Goal: Task Accomplishment & Management: Manage account settings

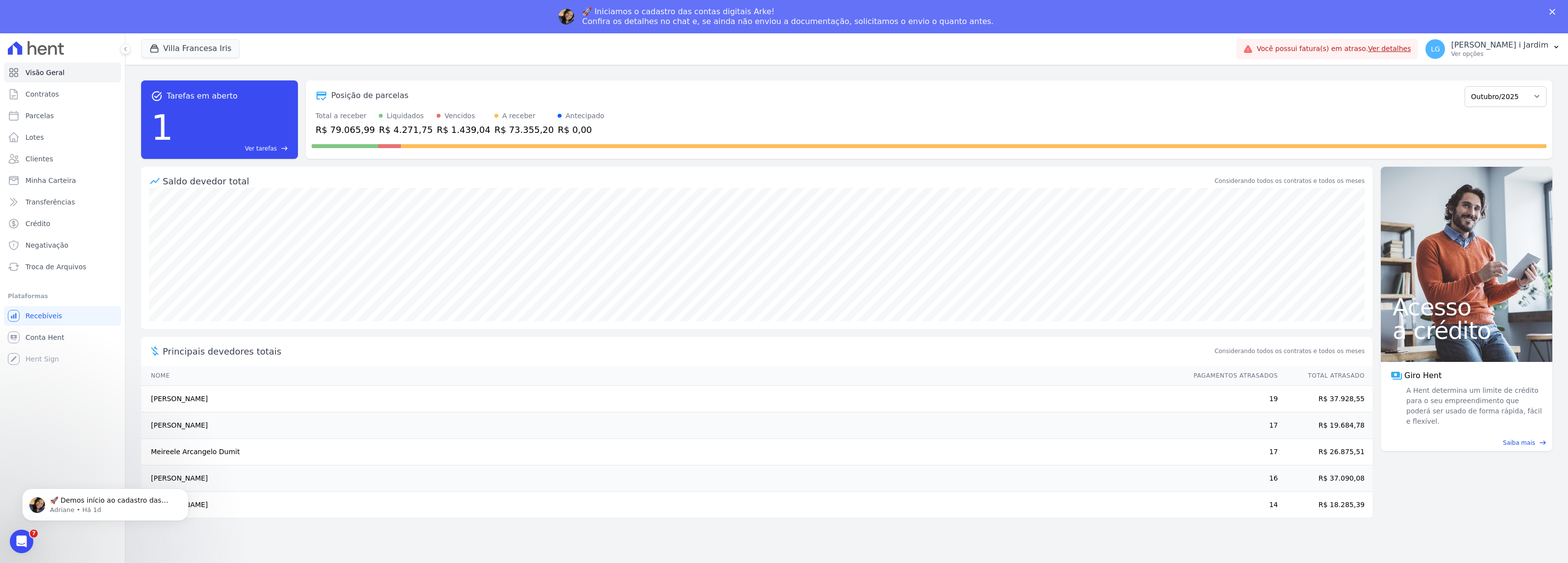
click at [621, 496] on td "[PERSON_NAME]" at bounding box center [663, 504] width 1043 height 26
click at [219, 43] on button "Villa Francesa Iris" at bounding box center [190, 49] width 98 height 19
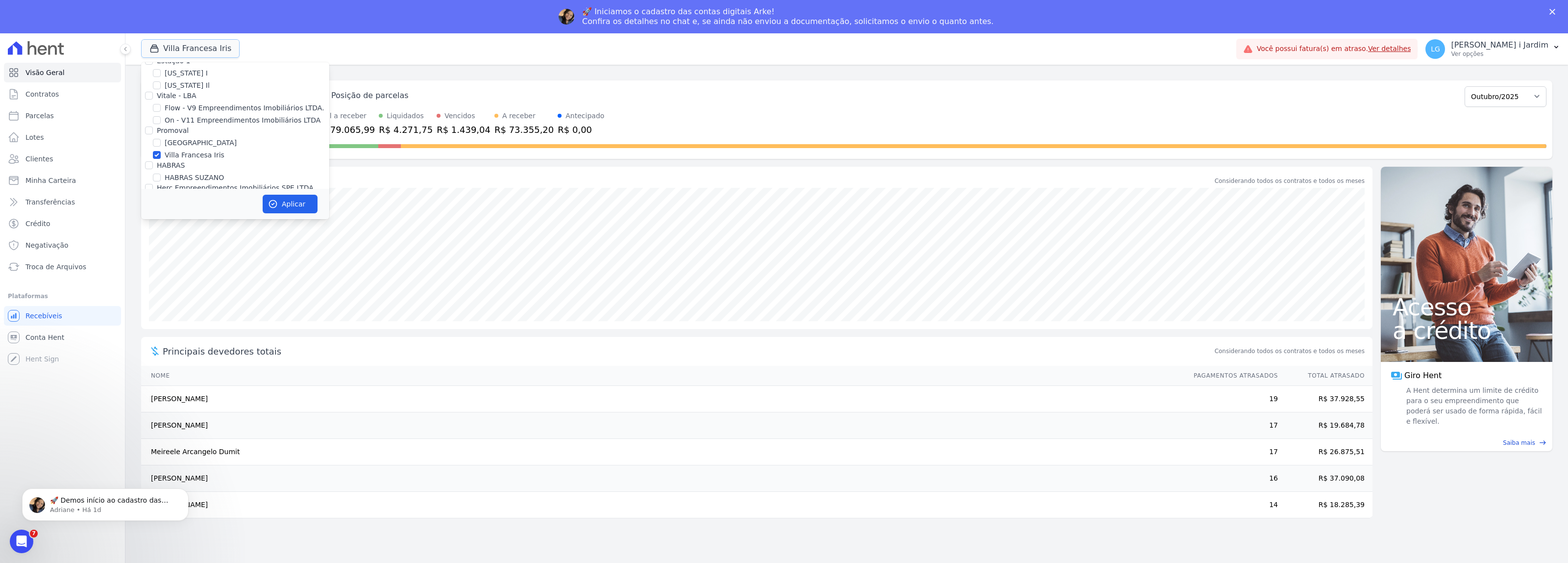
scroll to position [1164, 0]
click at [174, 151] on label "Villa Francesa Iris" at bounding box center [194, 156] width 60 height 10
click at [161, 151] on input "Villa Francesa Iris" at bounding box center [156, 155] width 8 height 8
checkbox input "false"
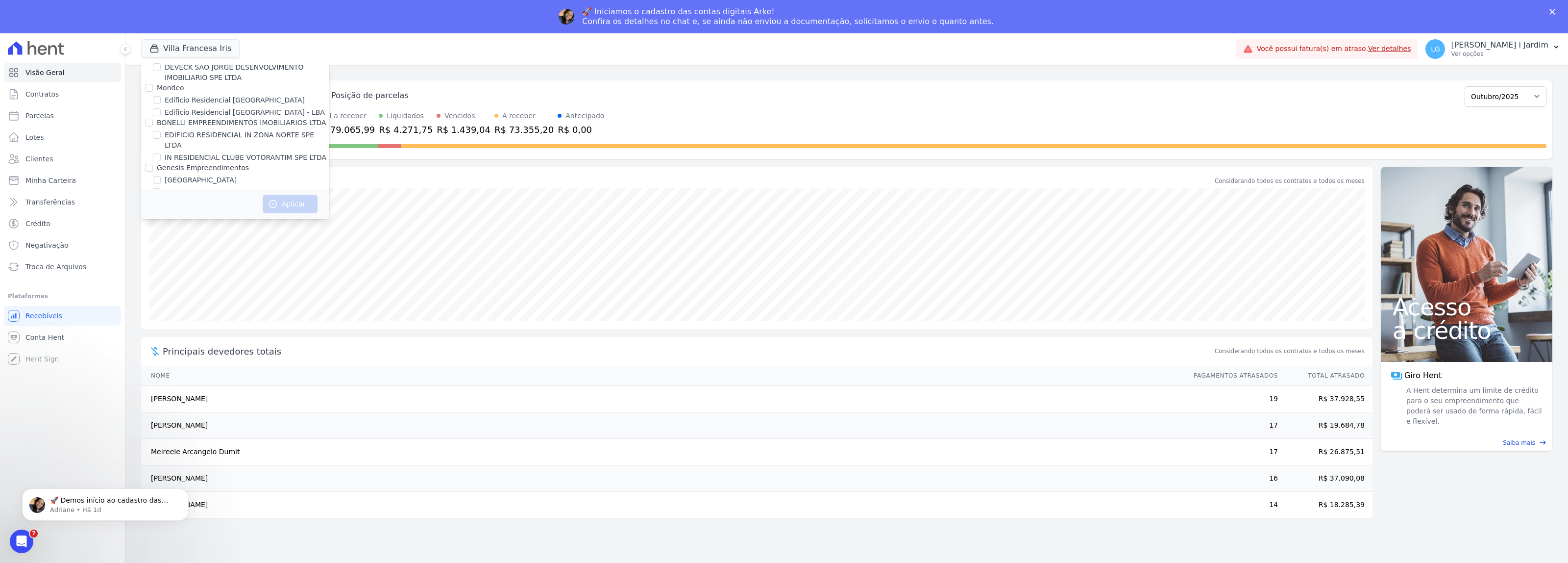
click at [173, 199] on label "FLOW" at bounding box center [174, 204] width 19 height 10
click at [161, 200] on input "FLOW" at bounding box center [156, 204] width 8 height 8
checkbox input "true"
click at [289, 201] on button "Aplicar" at bounding box center [289, 204] width 55 height 19
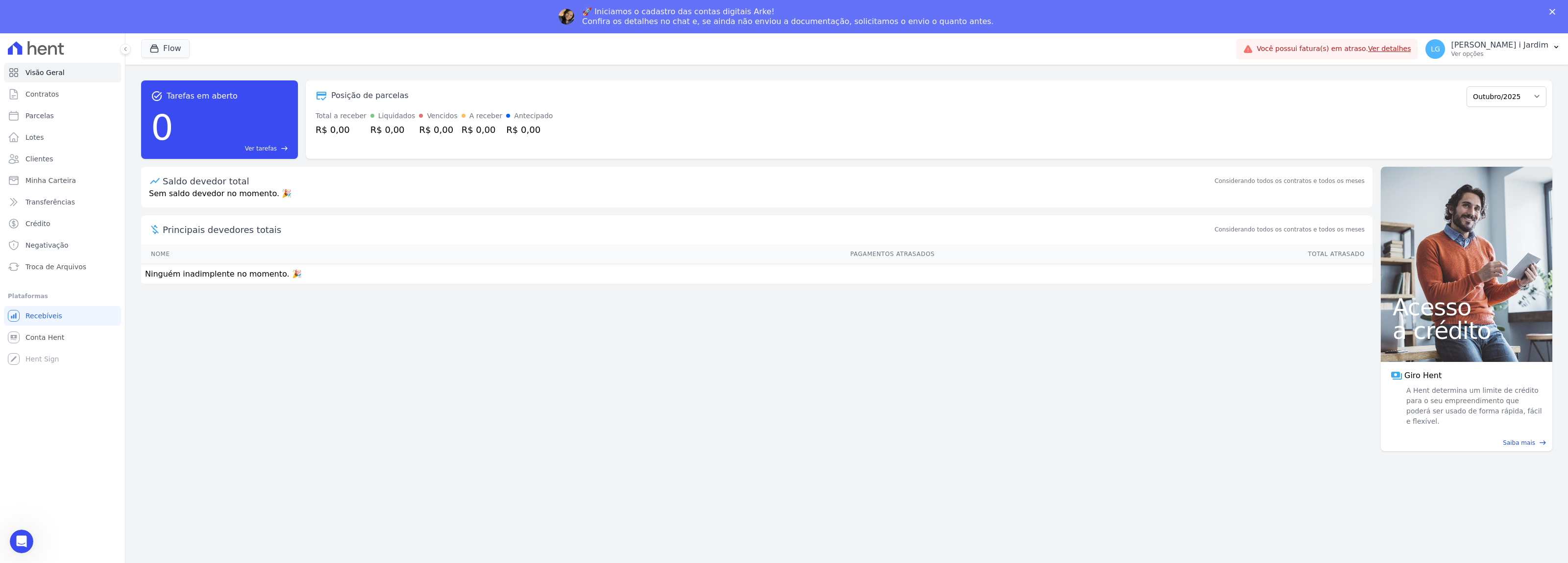
scroll to position [0, 0]
click at [569, 459] on div "task_alt Tarefas em aberto 0 Ver tarefas east Posição de parcelas Setembro/2025…" at bounding box center [846, 330] width 1443 height 531
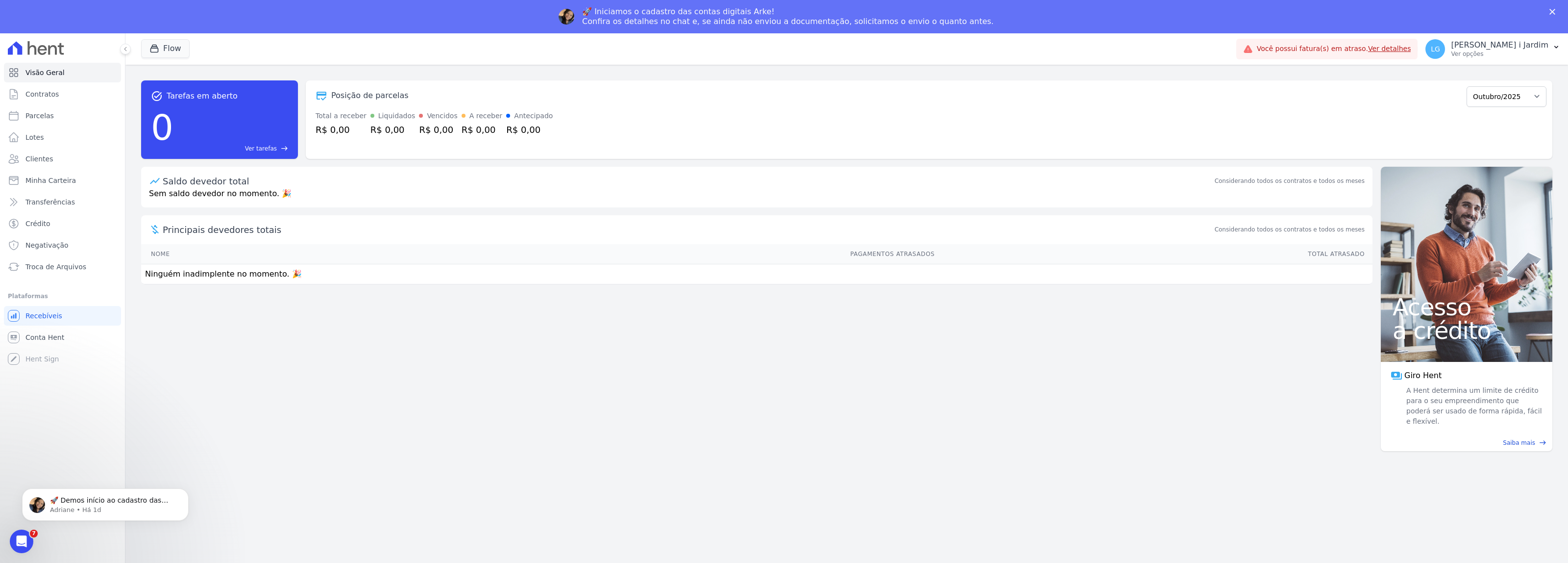
click at [953, 467] on div "task_alt Tarefas em aberto 0 Ver tarefas east Posição de parcelas Setembro/2025…" at bounding box center [846, 330] width 1443 height 531
